Goal: Task Accomplishment & Management: Complete application form

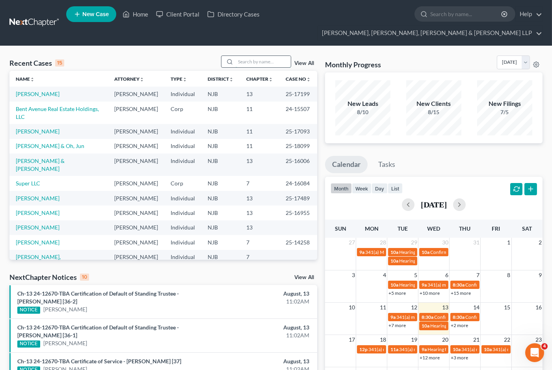
click at [251, 56] on input "search" at bounding box center [263, 61] width 55 height 11
type input "o"
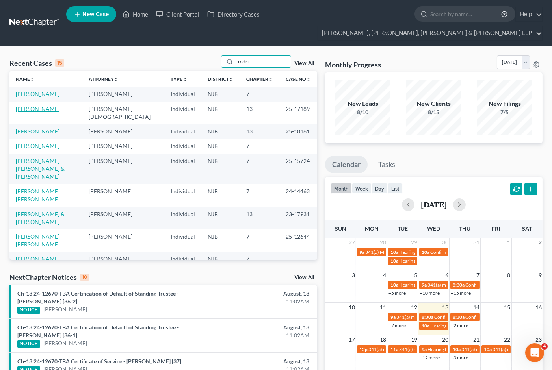
type input "rodri"
click at [47, 106] on link "[PERSON_NAME]" at bounding box center [38, 109] width 44 height 7
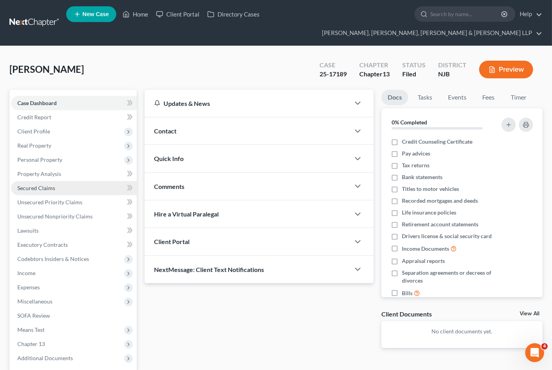
click at [36, 185] on span "Secured Claims" at bounding box center [36, 188] width 38 height 7
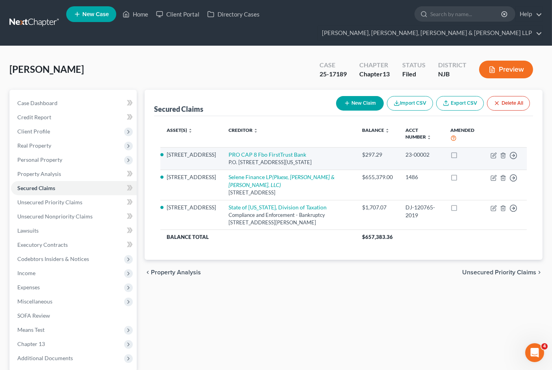
drag, startPoint x: 318, startPoint y: 149, endPoint x: 217, endPoint y: 140, distance: 102.0
click at [222, 147] on td "PRO CAP 8 Fbo FirstTrust Bank P.O. [STREET_ADDRESS][US_STATE]" at bounding box center [289, 158] width 134 height 22
copy td "PRO CAP 8 Fbo FirstTrust Bank P.O. [STREET_ADDRESS][US_STATE]"
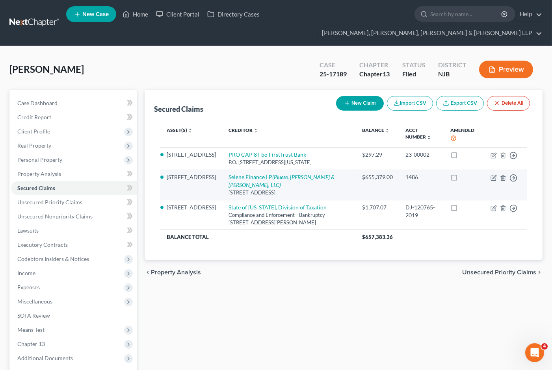
drag, startPoint x: 327, startPoint y: 172, endPoint x: 216, endPoint y: 163, distance: 111.9
click at [222, 170] on td "Selene Finance LP (Pluese, [PERSON_NAME] & [PERSON_NAME], LLC) [STREET_ADDRESS]" at bounding box center [289, 185] width 134 height 30
copy td "Selene Finance LP (Pluese, [PERSON_NAME] & [PERSON_NAME], LLC) [STREET_ADDRESS]"
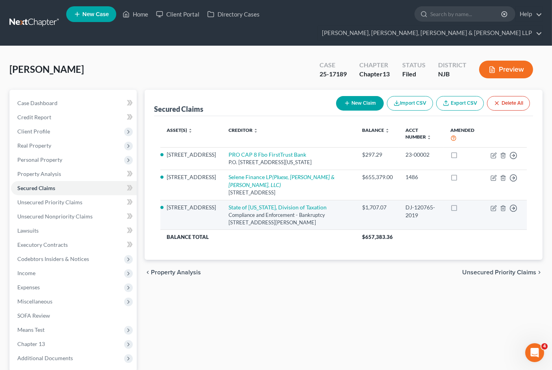
drag, startPoint x: 212, startPoint y: 187, endPoint x: 325, endPoint y: 201, distance: 113.6
click at [335, 200] on td "State of [US_STATE], Division of Taxation Compliance and Enforcement - Bankrupt…" at bounding box center [289, 215] width 134 height 30
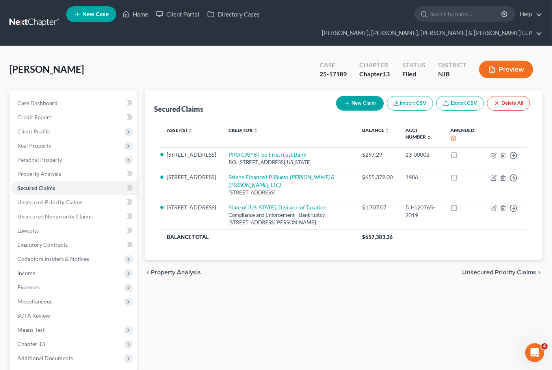
copy td "State of [US_STATE], Division of Taxation Compliance and Enforcement - Bankrupt…"
drag, startPoint x: 254, startPoint y: 318, endPoint x: 258, endPoint y: 291, distance: 27.5
click at [254, 318] on div "Secured Claims New Claim Import CSV Export CSV Delete All Asset(s) expand_more …" at bounding box center [344, 253] width 406 height 327
click at [144, 12] on link "Home" at bounding box center [135, 14] width 33 height 14
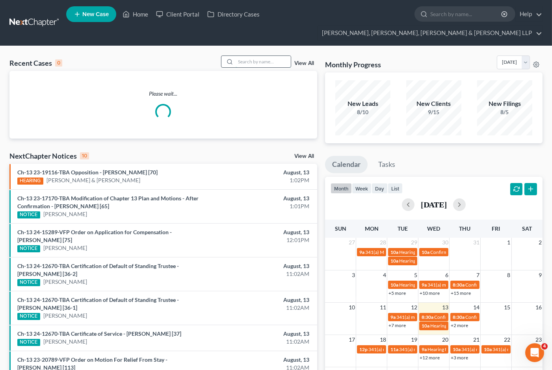
click at [261, 56] on input "search" at bounding box center [263, 61] width 55 height 11
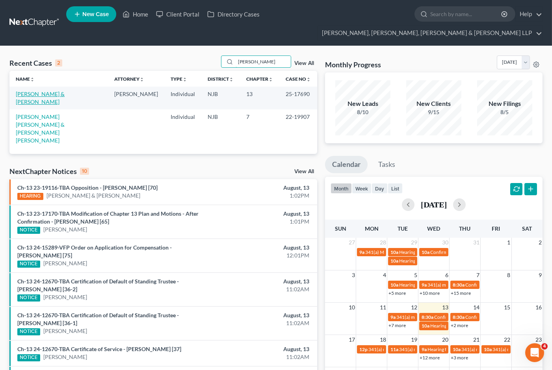
type input "[PERSON_NAME]"
click at [58, 91] on link "[PERSON_NAME] & [PERSON_NAME]" at bounding box center [40, 98] width 49 height 15
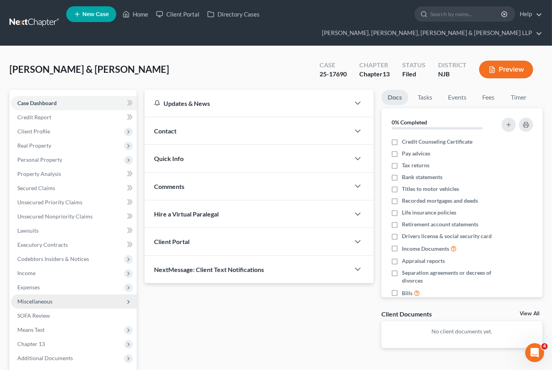
drag, startPoint x: 34, startPoint y: 276, endPoint x: 40, endPoint y: 284, distance: 9.8
click at [34, 284] on span "Expenses" at bounding box center [28, 287] width 22 height 7
click at [41, 298] on span "Home" at bounding box center [40, 301] width 15 height 7
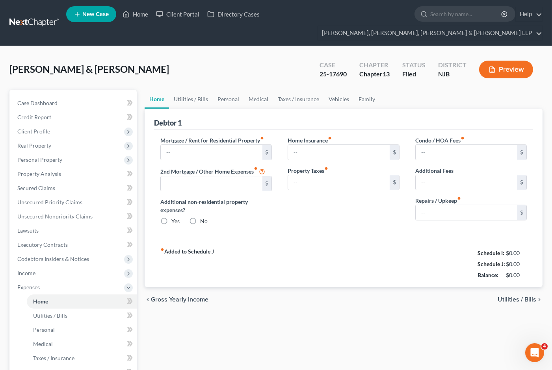
type input "2,695.00"
type input "0.00"
radio input "true"
type input "0.00"
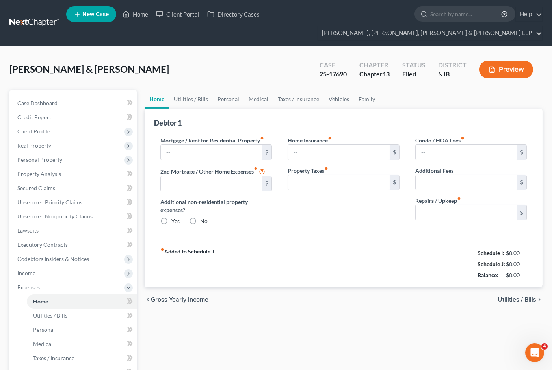
type input "0.00"
type input "210.00"
click at [188, 90] on link "Utilities / Bills" at bounding box center [191, 99] width 44 height 19
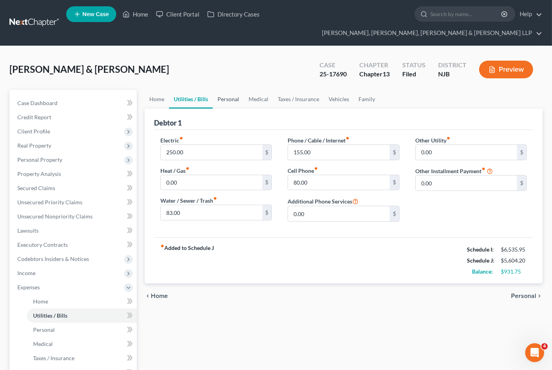
click at [228, 90] on link "Personal" at bounding box center [228, 99] width 31 height 19
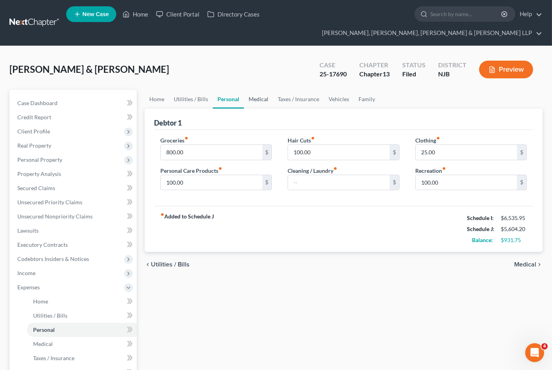
click at [256, 90] on link "Medical" at bounding box center [258, 99] width 29 height 19
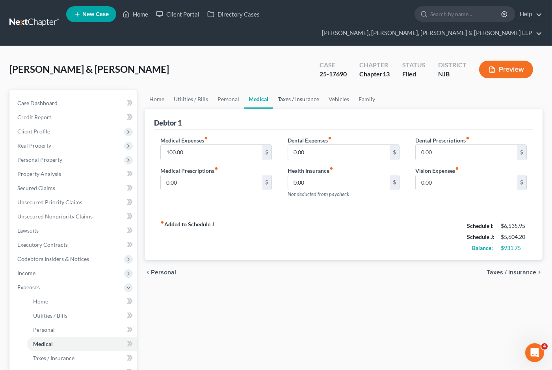
click at [286, 90] on link "Taxes / Insurance" at bounding box center [298, 99] width 51 height 19
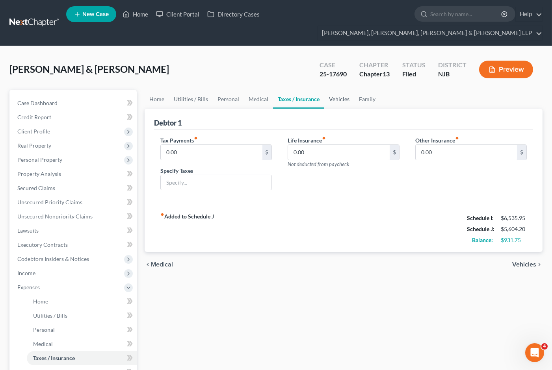
click at [337, 90] on link "Vehicles" at bounding box center [339, 99] width 30 height 19
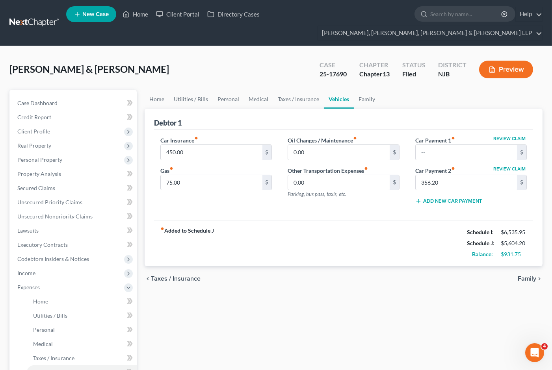
drag, startPoint x: 285, startPoint y: 46, endPoint x: 225, endPoint y: 33, distance: 61.8
click at [285, 56] on div "[PERSON_NAME] & [PERSON_NAME] Upgraded Case 25-17690 Chapter Chapter 13 Status …" at bounding box center [275, 73] width 533 height 34
click at [34, 128] on span "Client Profile" at bounding box center [33, 131] width 33 height 7
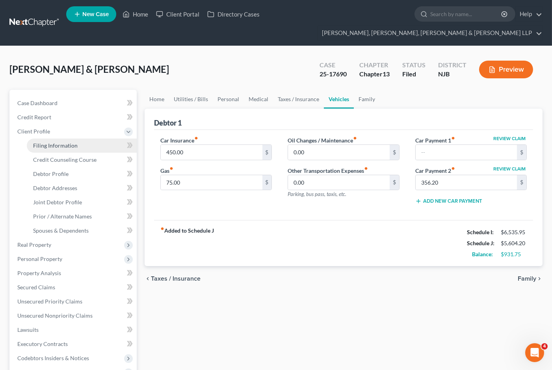
click at [45, 139] on link "Filing Information" at bounding box center [82, 146] width 110 height 14
select select "1"
select select "3"
select select "0"
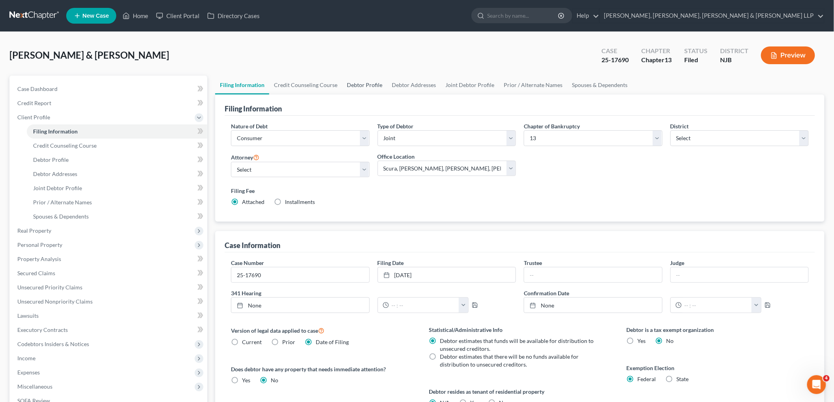
click at [369, 82] on link "Debtor Profile" at bounding box center [364, 85] width 45 height 19
select select "1"
select select "3"
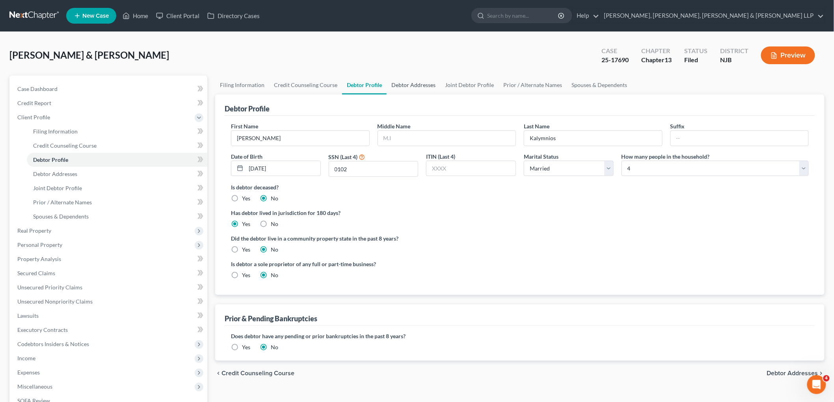
click at [422, 83] on link "Debtor Addresses" at bounding box center [413, 85] width 54 height 19
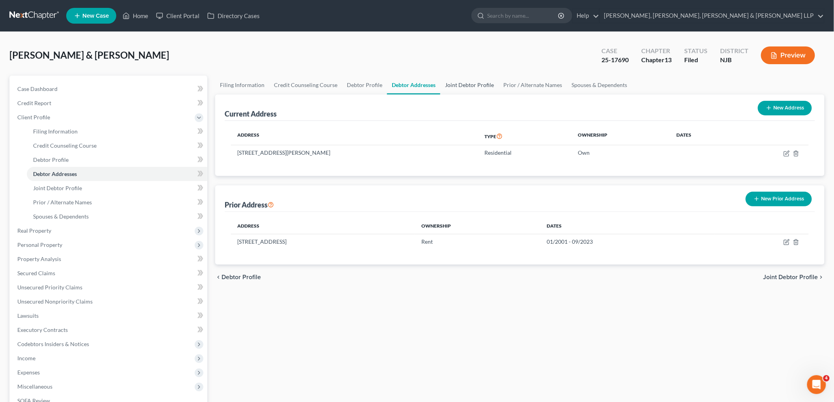
click at [467, 82] on link "Joint Debtor Profile" at bounding box center [469, 85] width 58 height 19
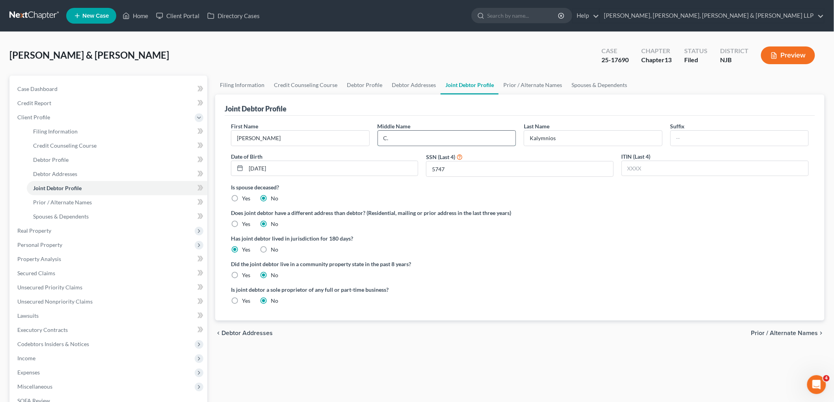
click at [401, 139] on input "C." at bounding box center [447, 138] width 138 height 15
click at [528, 85] on link "Prior / Alternate Names" at bounding box center [532, 85] width 68 height 19
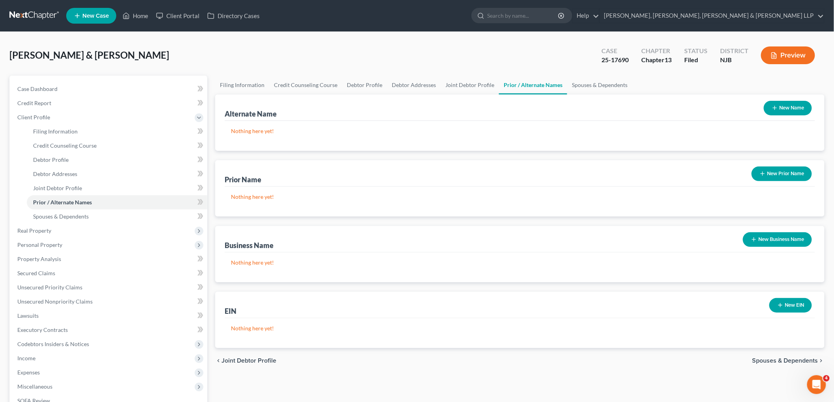
click at [552, 109] on icon "button" at bounding box center [774, 108] width 6 height 6
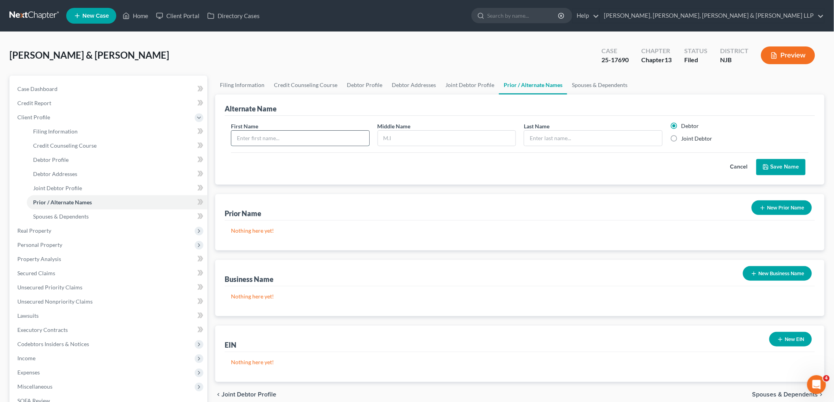
click at [266, 136] on input "text" at bounding box center [300, 138] width 138 height 15
type input "Ester"
drag, startPoint x: 52, startPoint y: 56, endPoint x: 7, endPoint y: 54, distance: 45.7
click at [7, 54] on div "[PERSON_NAME] & [PERSON_NAME] Upgraded Case 25-17690 Chapter Chapter 13 Status …" at bounding box center [417, 275] width 834 height 486
copy span "Kalymnios"
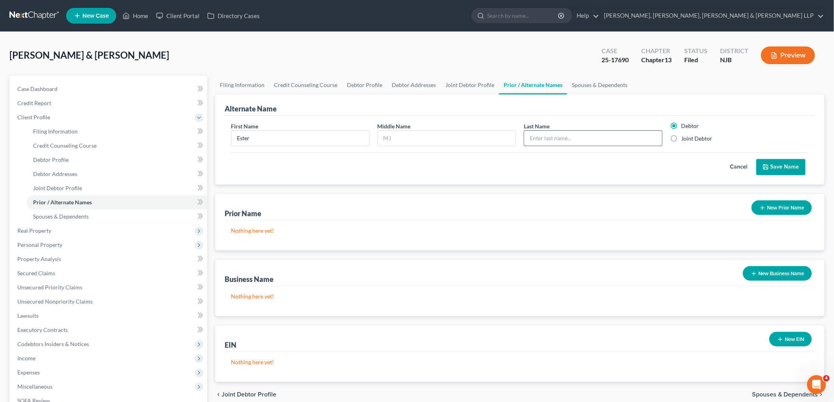
click at [552, 138] on input "text" at bounding box center [593, 138] width 138 height 15
paste input "Kalymnios"
type input "Kalymnios"
click at [371, 112] on div "Alternate Name" at bounding box center [520, 105] width 590 height 21
click at [552, 139] on label "Joint Debtor" at bounding box center [696, 139] width 31 height 8
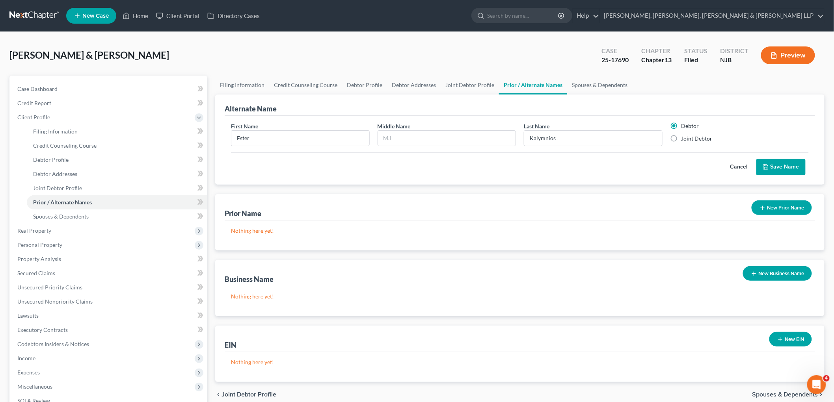
click at [552, 139] on input "Joint Debtor" at bounding box center [686, 137] width 5 height 5
radio input "true"
radio input "false"
click at [552, 164] on icon "submit" at bounding box center [765, 167] width 6 height 6
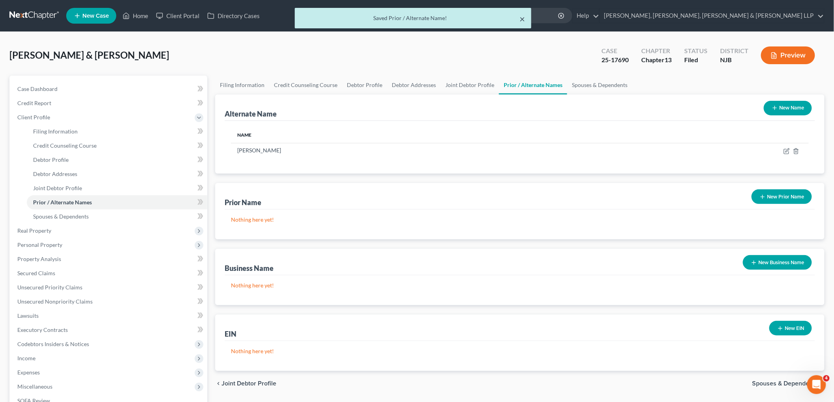
click at [521, 19] on button "×" at bounding box center [522, 18] width 6 height 9
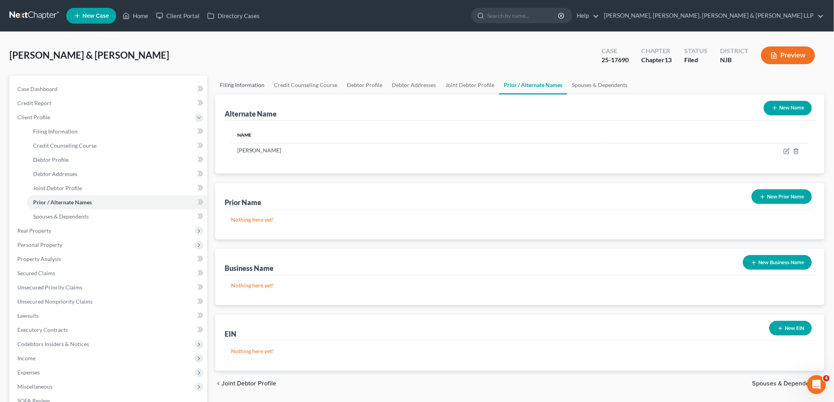
click at [238, 79] on link "Filing Information" at bounding box center [242, 85] width 54 height 19
select select "1"
select select "3"
select select "51"
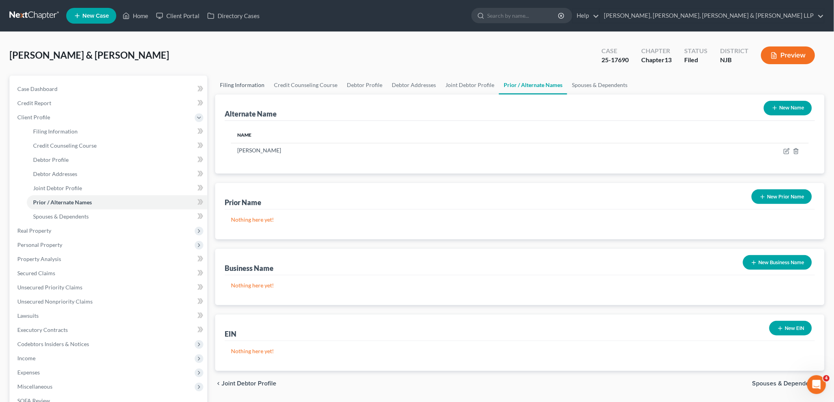
select select "0"
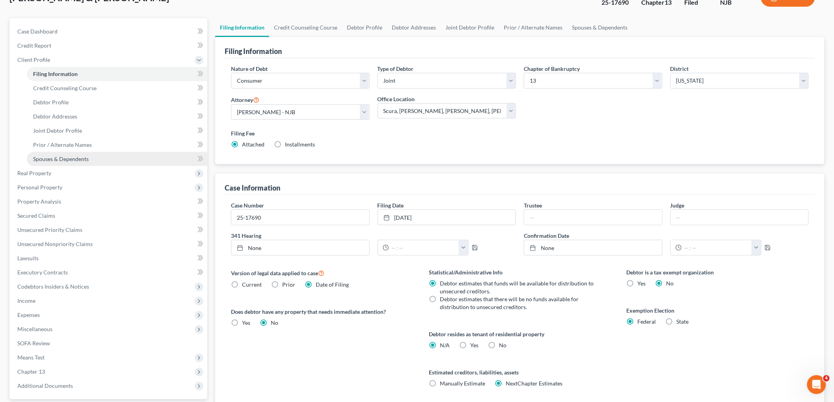
scroll to position [129, 0]
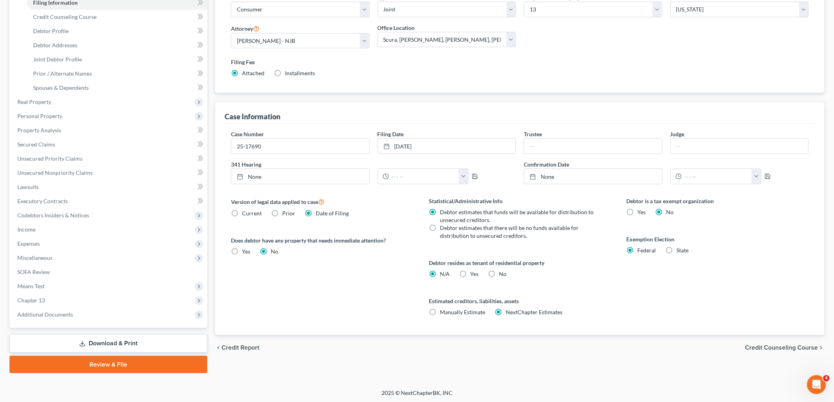
click at [116, 342] on link "Download & Print" at bounding box center [108, 343] width 198 height 19
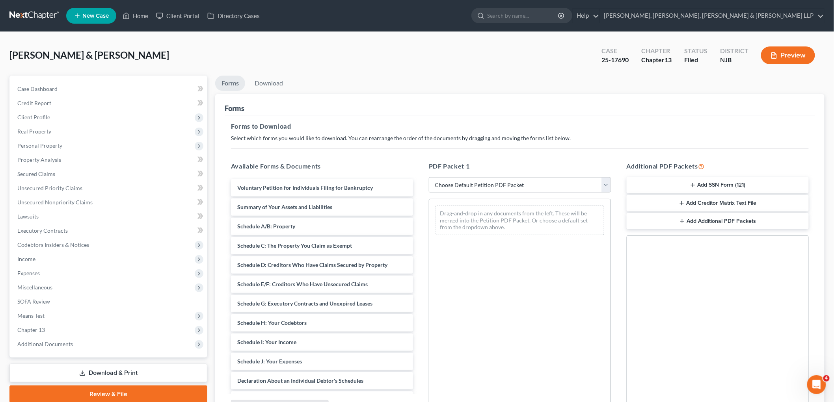
click at [489, 182] on select "Choose Default Petition PDF Packet Complete Bankruptcy Petition (all forms and …" at bounding box center [520, 185] width 182 height 16
select select "2"
click at [429, 177] on select "Choose Default Petition PDF Packet Complete Bankruptcy Petition (all forms and …" at bounding box center [520, 185] width 182 height 16
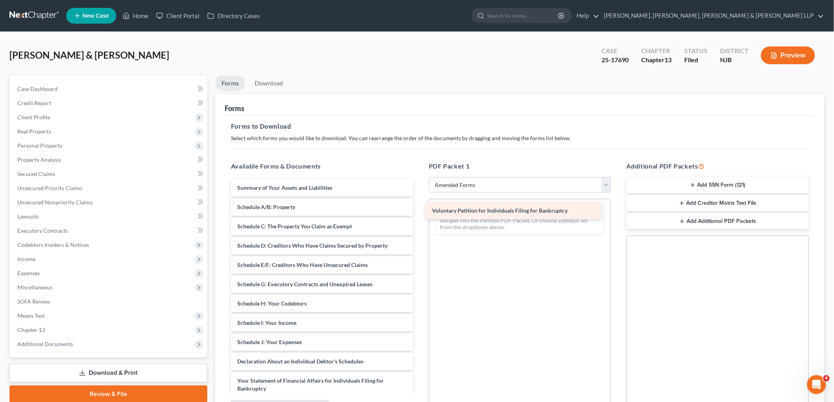
drag, startPoint x: 305, startPoint y: 184, endPoint x: 500, endPoint y: 208, distance: 196.4
click at [419, 207] on div "Voluntary Petition for Individuals Filing for Bankruptcy Voluntary Petition for…" at bounding box center [322, 340] width 195 height 323
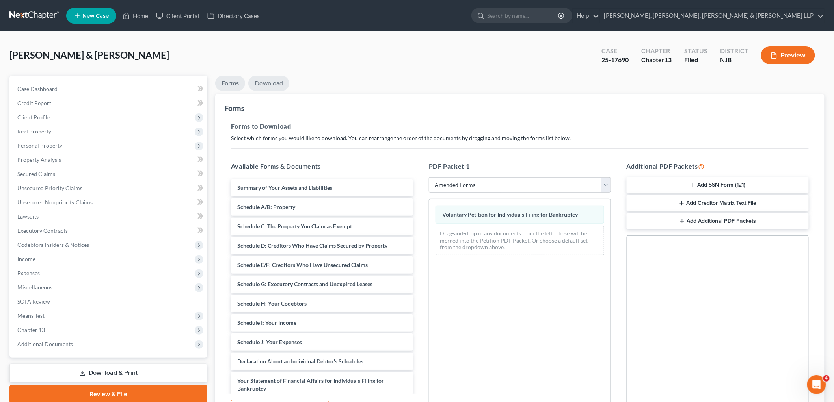
click at [272, 85] on link "Download" at bounding box center [268, 83] width 41 height 15
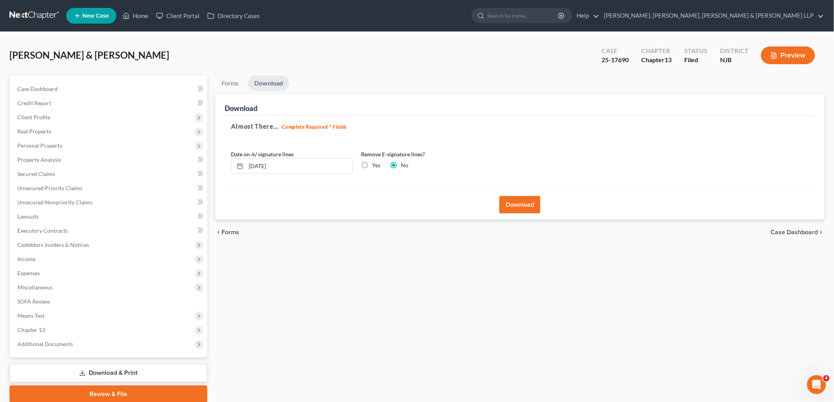
click at [516, 206] on button "Download" at bounding box center [519, 204] width 41 height 17
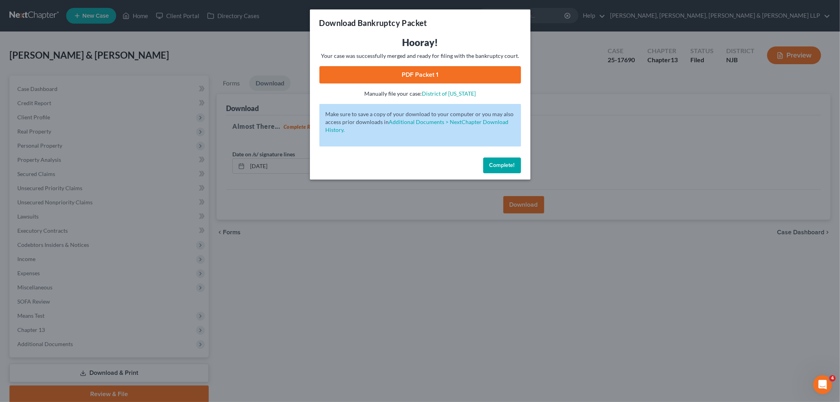
click at [348, 72] on link "PDF Packet 1" at bounding box center [420, 74] width 202 height 17
click at [495, 168] on span "Complete!" at bounding box center [502, 165] width 25 height 7
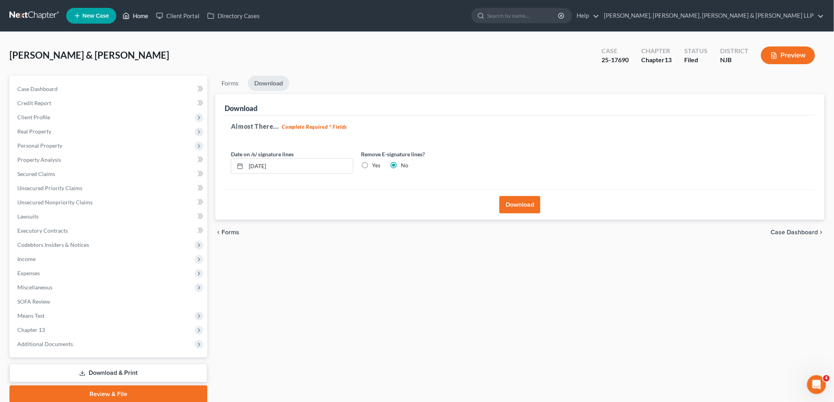
click at [138, 15] on link "Home" at bounding box center [135, 16] width 33 height 14
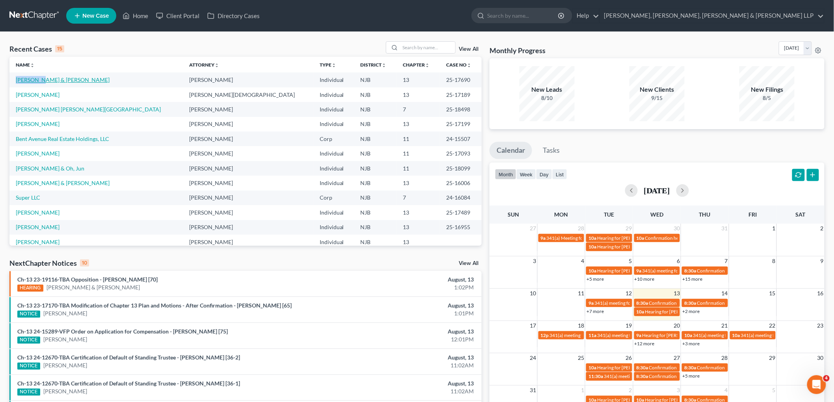
drag, startPoint x: 14, startPoint y: 78, endPoint x: 41, endPoint y: 81, distance: 27.3
click at [41, 81] on td "[PERSON_NAME] & [PERSON_NAME]" at bounding box center [95, 79] width 173 height 15
copy link "Kalymnios"
